Goal: Task Accomplishment & Management: Use online tool/utility

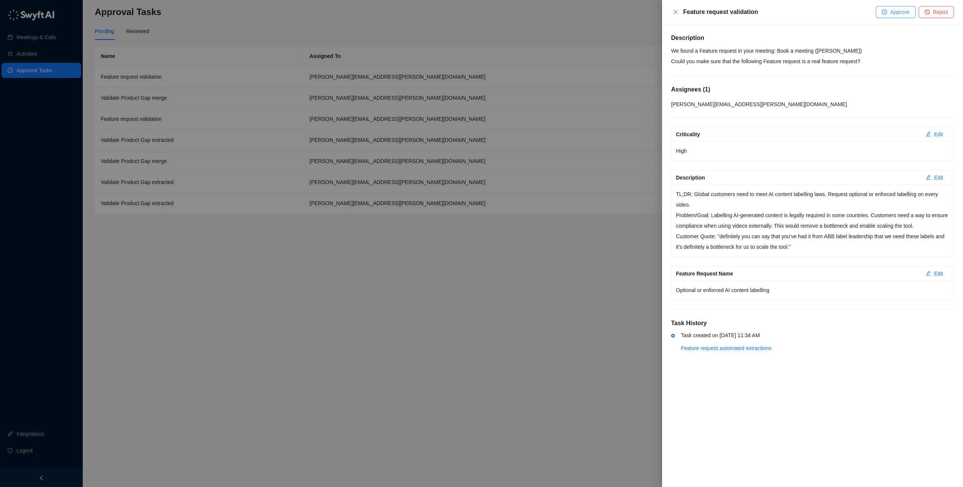
click at [892, 11] on span "Approve" at bounding box center [900, 12] width 20 height 8
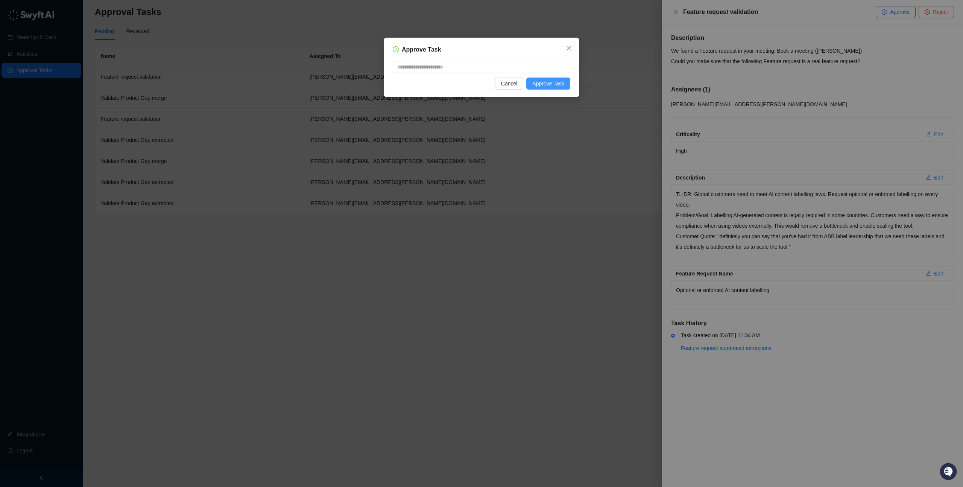
click at [553, 83] on span "Approve Task" at bounding box center [548, 83] width 32 height 8
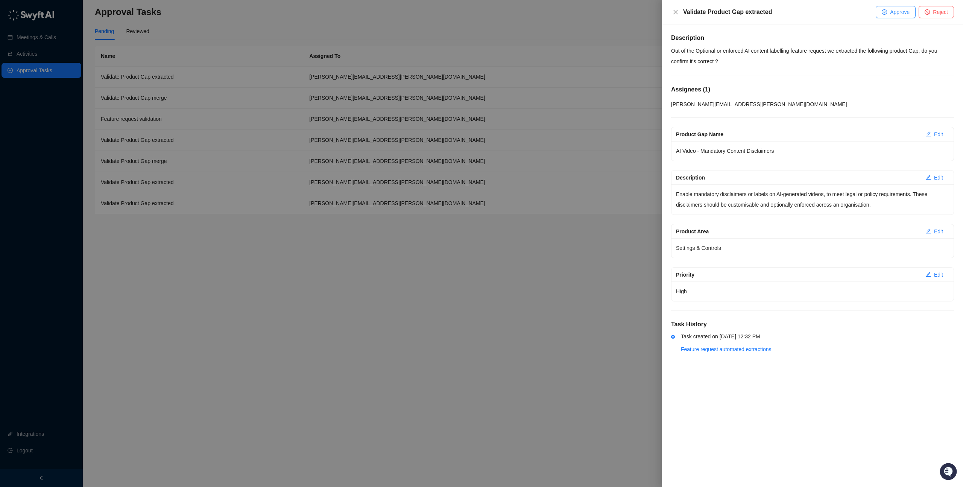
click at [894, 13] on span "Approve" at bounding box center [900, 12] width 20 height 8
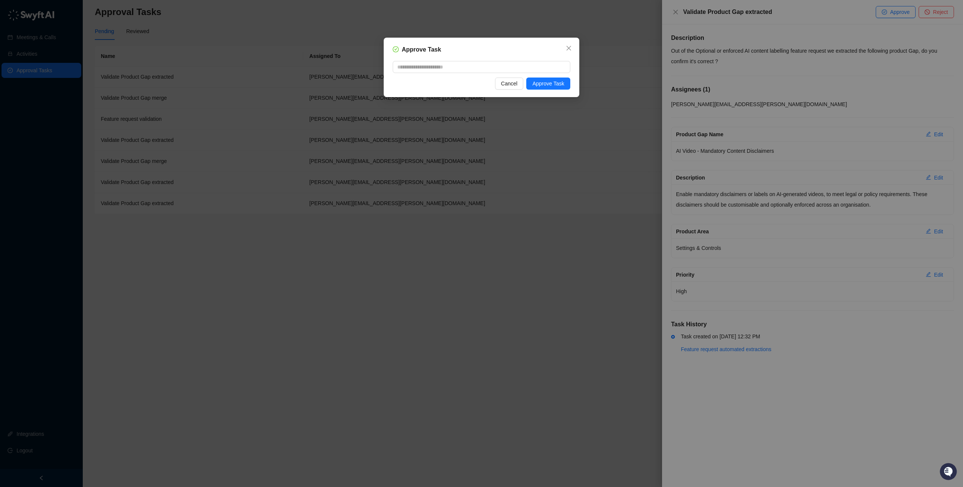
click at [560, 91] on div "Approve Task Cancel Approve Task" at bounding box center [482, 67] width 196 height 59
click at [556, 84] on span "Approve Task" at bounding box center [548, 83] width 32 height 8
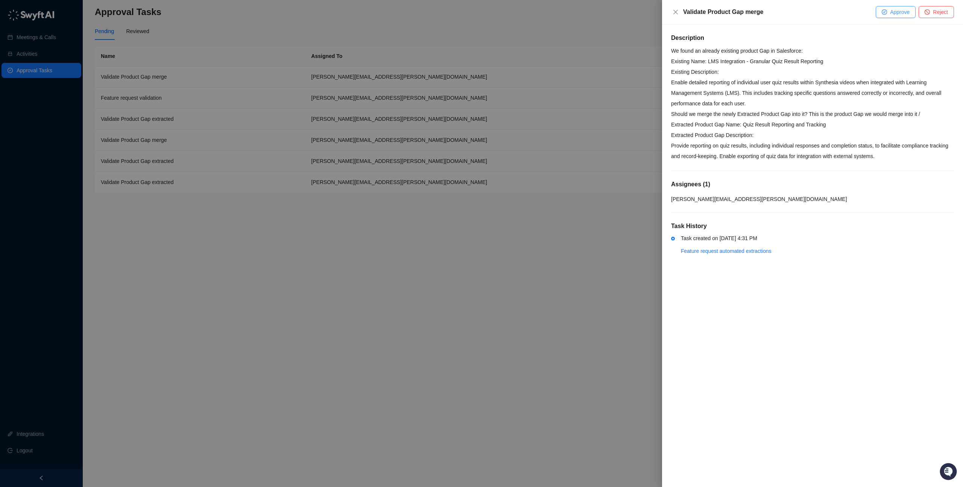
click at [891, 13] on span "Approve" at bounding box center [900, 12] width 20 height 8
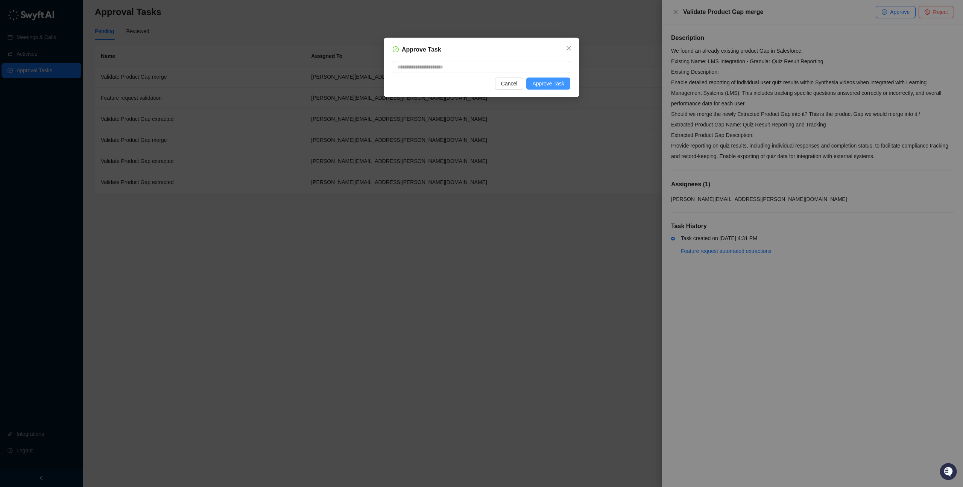
click at [541, 83] on span "Approve Task" at bounding box center [548, 83] width 32 height 8
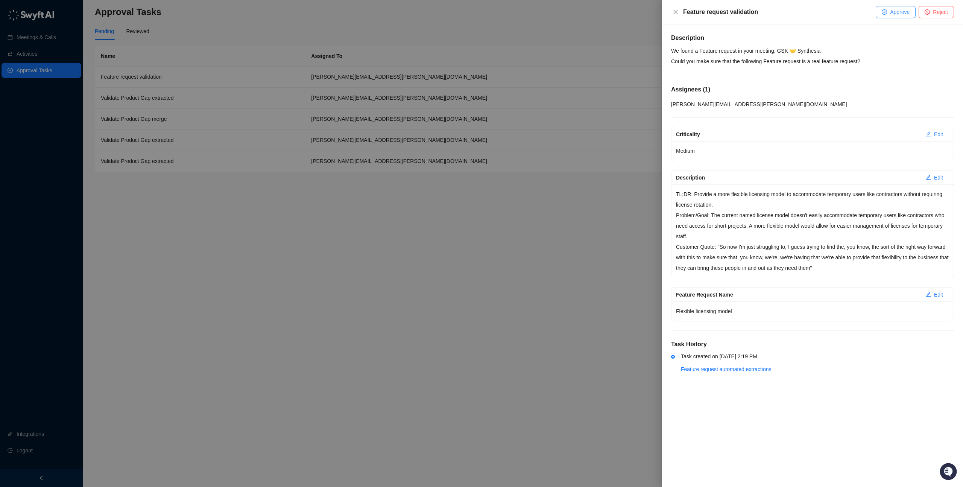
click at [886, 10] on icon "check-circle" at bounding box center [884, 11] width 5 height 5
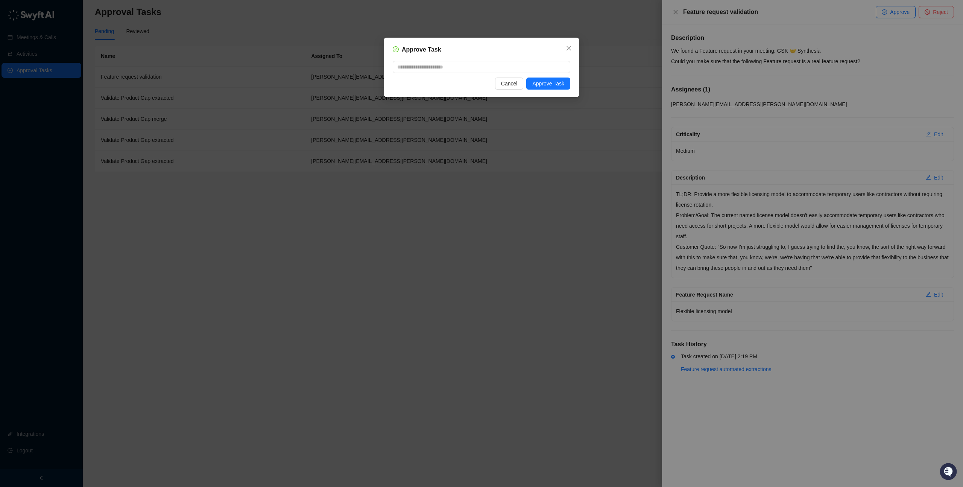
click at [545, 90] on div "Approve Task Cancel Approve Task" at bounding box center [482, 67] width 196 height 59
click at [545, 85] on span "Approve Task" at bounding box center [548, 83] width 32 height 8
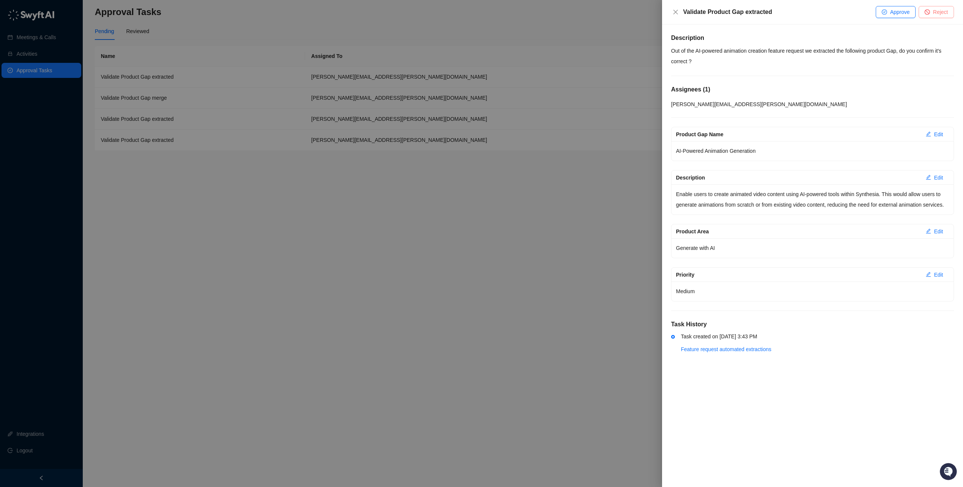
click at [936, 15] on span "Reject" at bounding box center [940, 12] width 15 height 8
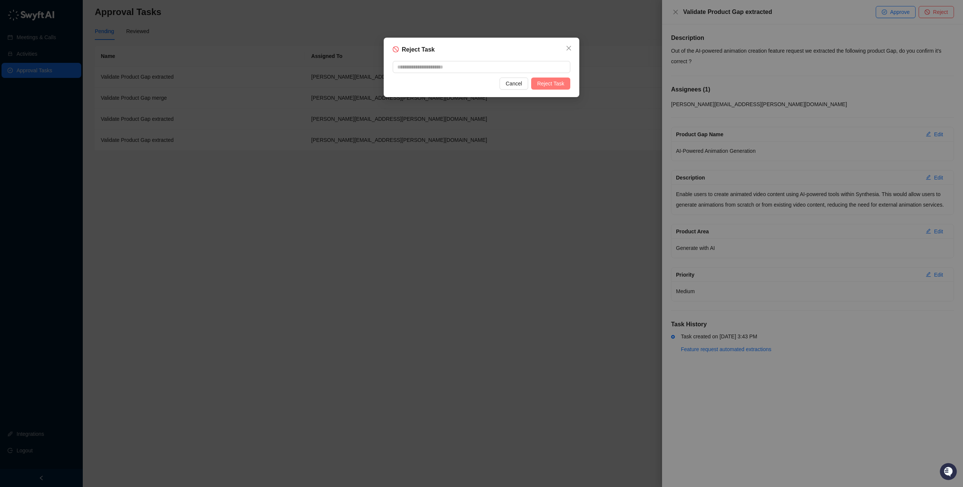
click at [560, 85] on span "Reject Task" at bounding box center [550, 83] width 27 height 8
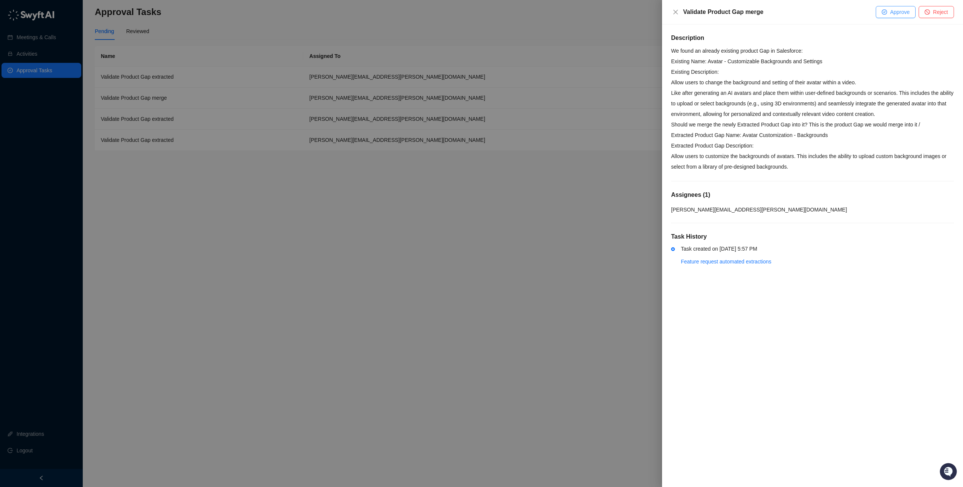
click at [890, 9] on span "Approve" at bounding box center [900, 12] width 20 height 8
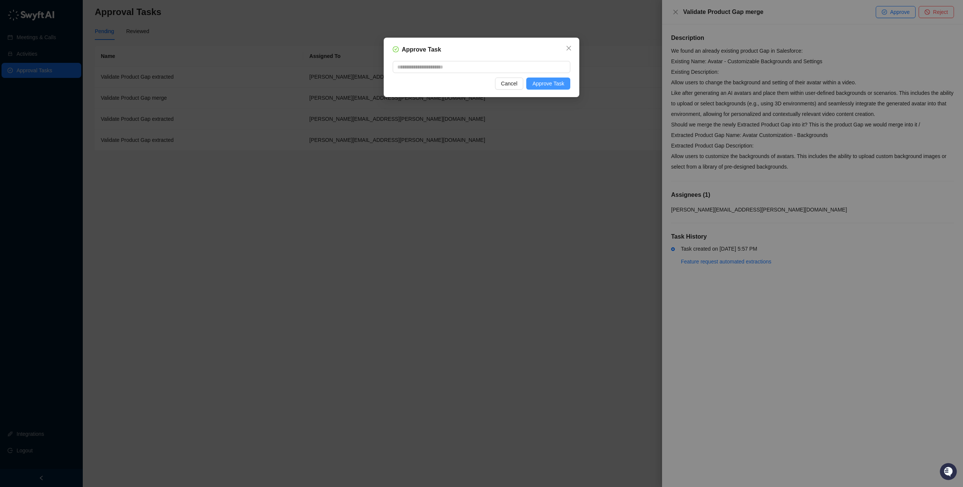
click at [561, 82] on span "Approve Task" at bounding box center [548, 83] width 32 height 8
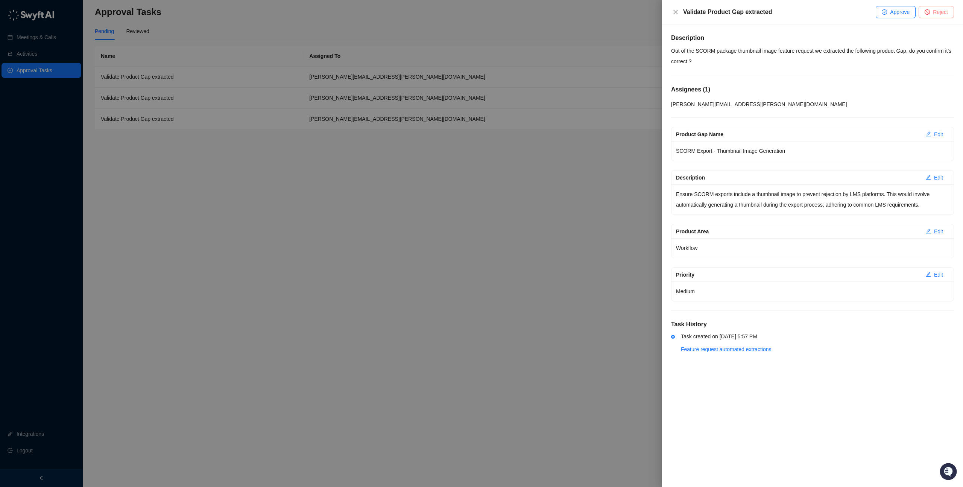
click at [931, 13] on button "Reject" at bounding box center [936, 12] width 35 height 12
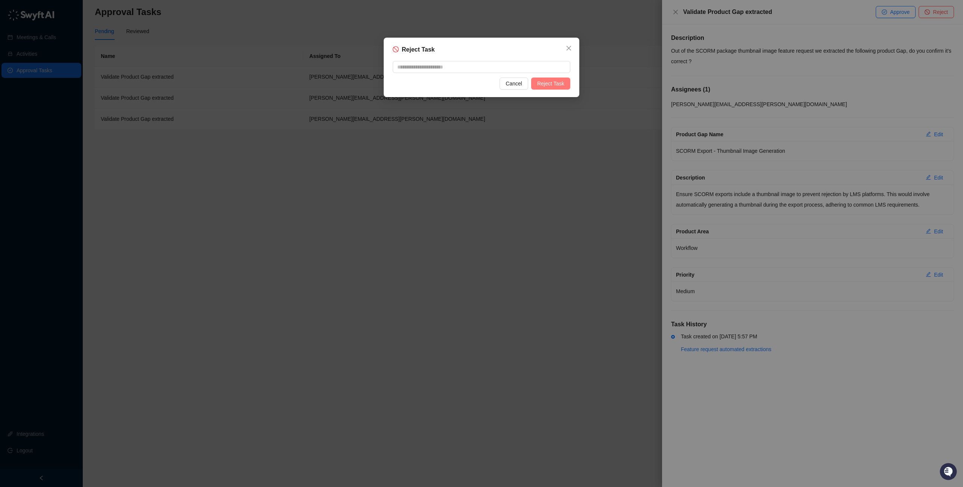
click at [550, 83] on span "Reject Task" at bounding box center [550, 83] width 27 height 8
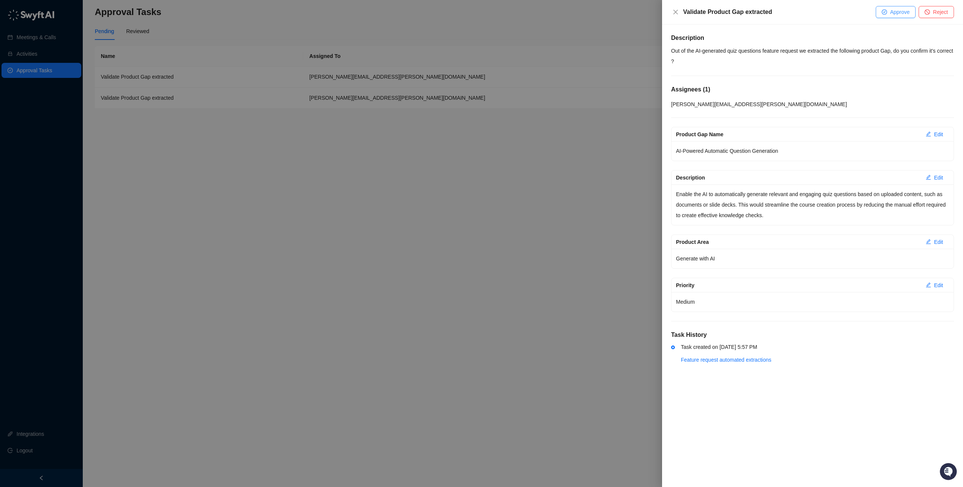
click at [891, 12] on span "Approve" at bounding box center [900, 12] width 20 height 8
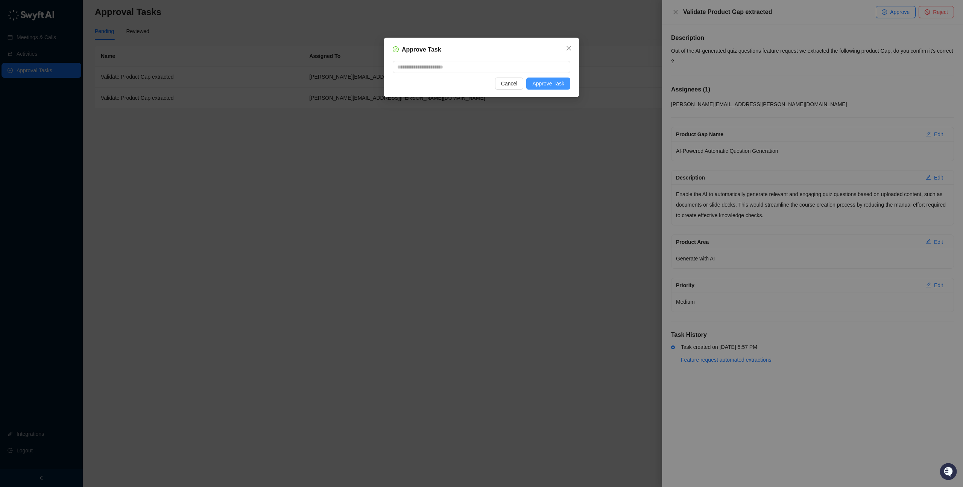
click at [559, 82] on span "Approve Task" at bounding box center [548, 83] width 32 height 8
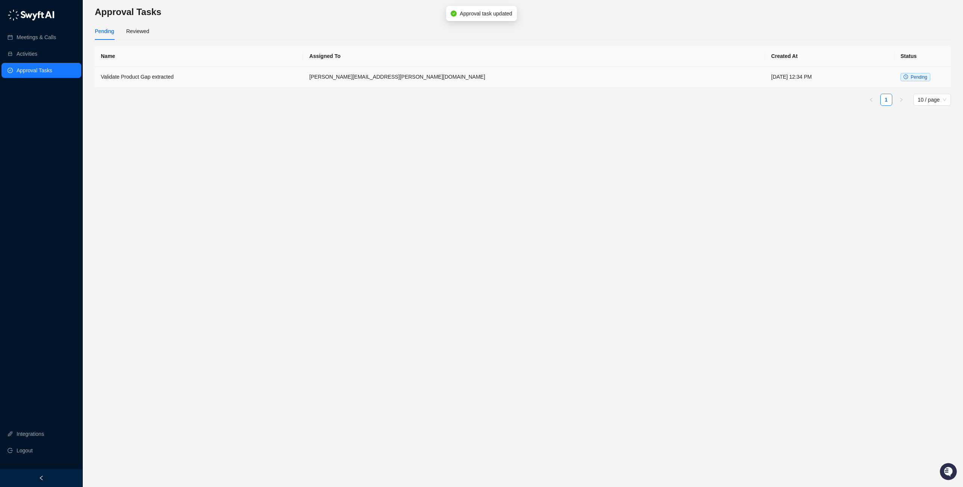
click at [836, 80] on td "Thursday, 10/09/25, 12:34 PM" at bounding box center [829, 77] width 129 height 21
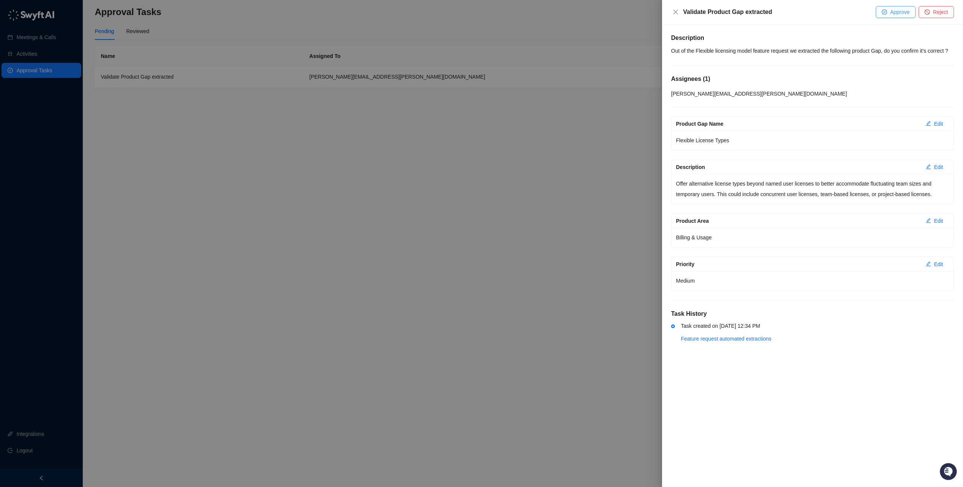
click at [892, 9] on span "Approve" at bounding box center [900, 12] width 20 height 8
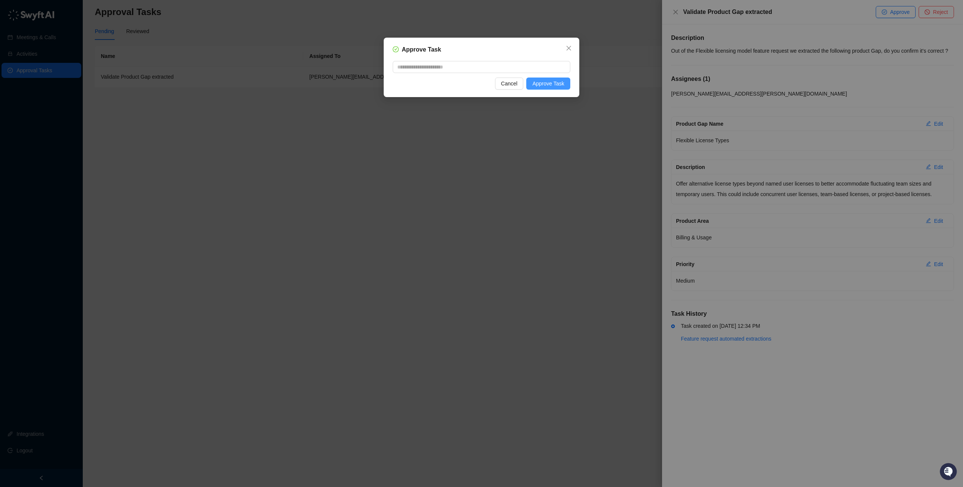
click at [533, 88] on button "Approve Task" at bounding box center [548, 83] width 44 height 12
